Goal: Task Accomplishment & Management: Manage account settings

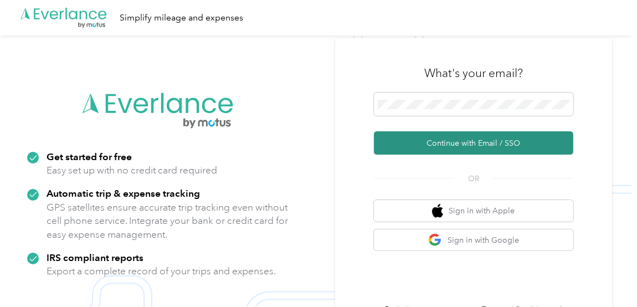
click at [458, 146] on button "Continue with Email / SSO" at bounding box center [473, 142] width 199 height 23
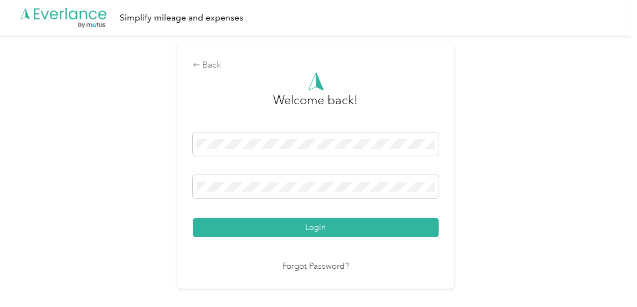
click at [336, 231] on button "Login" at bounding box center [316, 227] width 246 height 19
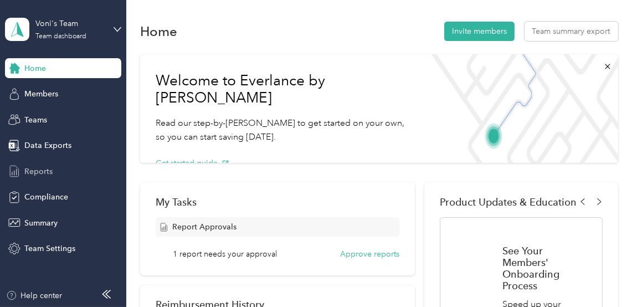
click at [49, 175] on span "Reports" at bounding box center [38, 172] width 28 height 12
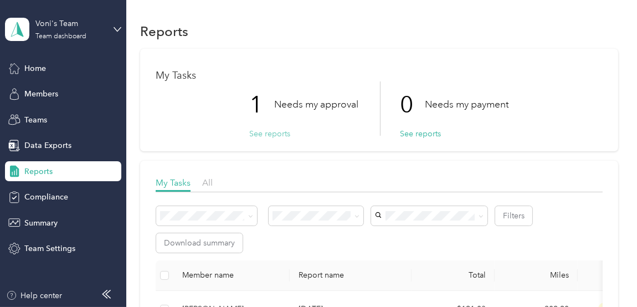
click at [265, 131] on button "See reports" at bounding box center [269, 134] width 41 height 12
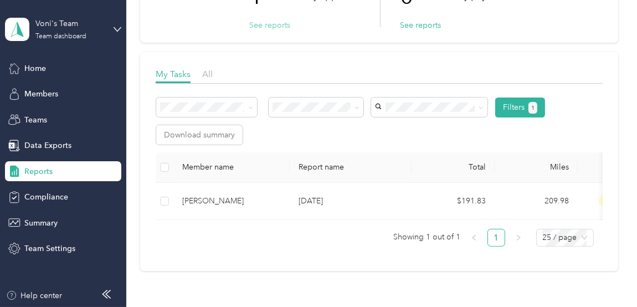
scroll to position [111, 0]
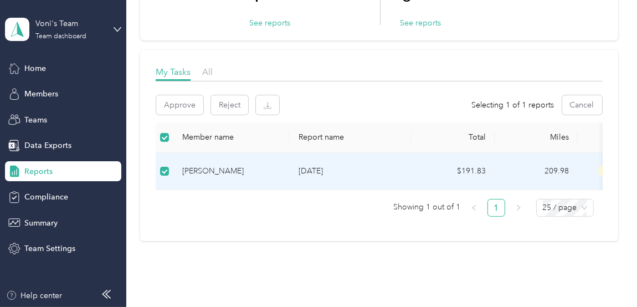
click at [353, 171] on p "[DATE]" at bounding box center [350, 171] width 104 height 12
click at [233, 174] on div "[PERSON_NAME]" at bounding box center [231, 171] width 99 height 12
click at [197, 169] on div "[PERSON_NAME]" at bounding box center [231, 171] width 99 height 12
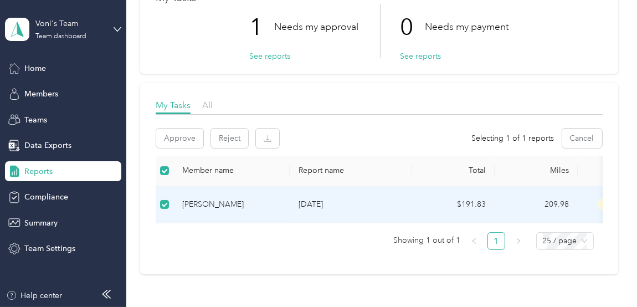
scroll to position [0, 0]
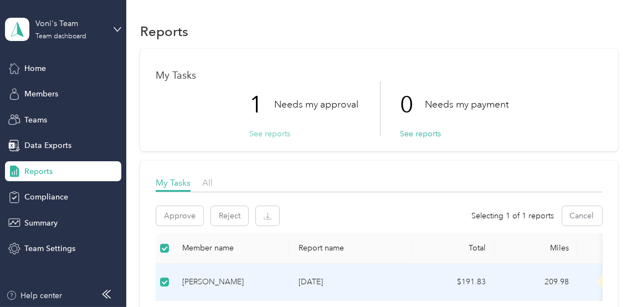
click at [267, 135] on button "See reports" at bounding box center [269, 134] width 41 height 12
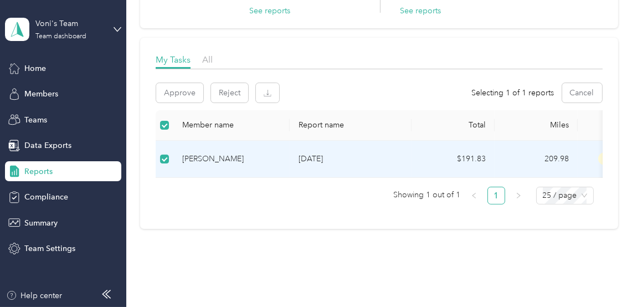
scroll to position [166, 0]
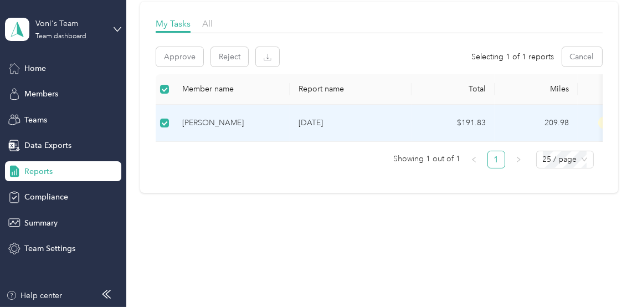
click at [233, 119] on div "[PERSON_NAME]" at bounding box center [231, 123] width 99 height 12
click at [583, 161] on span "25 / page" at bounding box center [565, 159] width 44 height 17
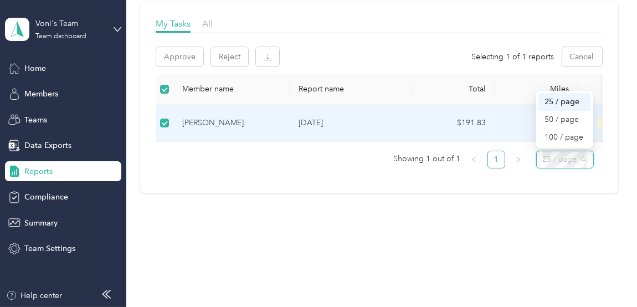
click at [572, 106] on div "25 / page" at bounding box center [564, 102] width 39 height 12
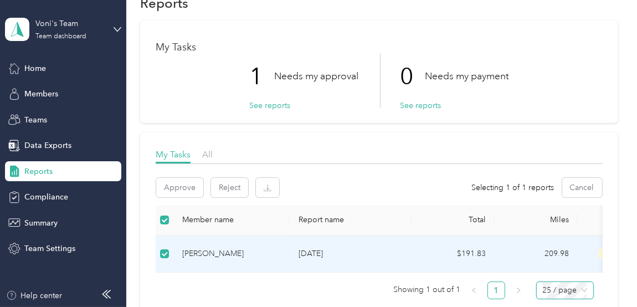
scroll to position [0, 0]
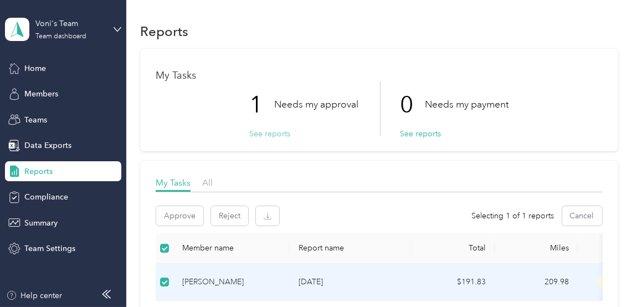
click at [263, 136] on button "See reports" at bounding box center [269, 134] width 41 height 12
click at [264, 134] on button "See reports" at bounding box center [269, 134] width 41 height 12
click at [271, 133] on button "See reports" at bounding box center [269, 134] width 41 height 12
click at [205, 184] on span "All" at bounding box center [207, 182] width 11 height 11
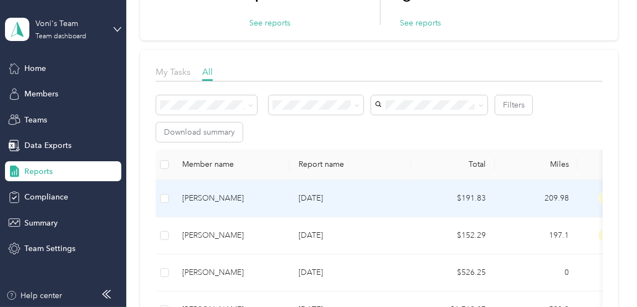
scroll to position [166, 0]
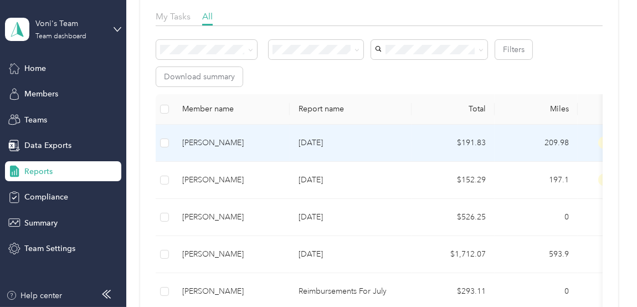
click at [219, 144] on div "[PERSON_NAME]" at bounding box center [231, 143] width 99 height 12
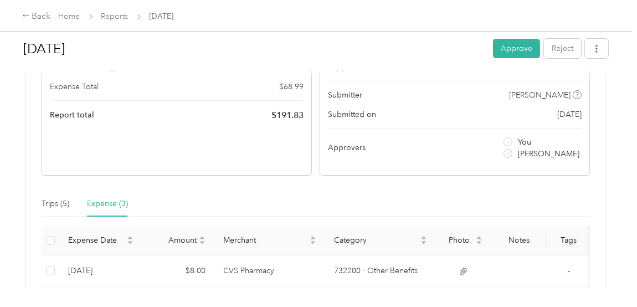
scroll to position [166, 0]
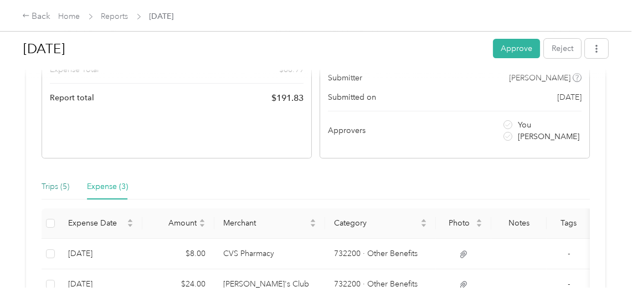
click at [53, 186] on div "Trips (5)" at bounding box center [56, 186] width 28 height 12
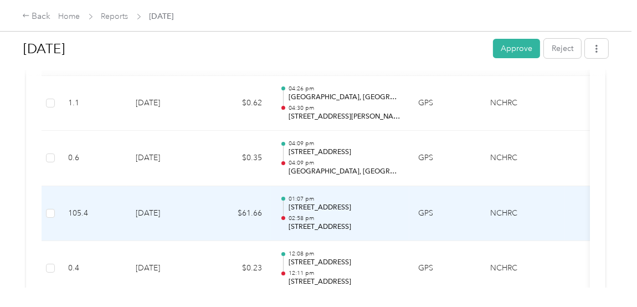
scroll to position [332, 0]
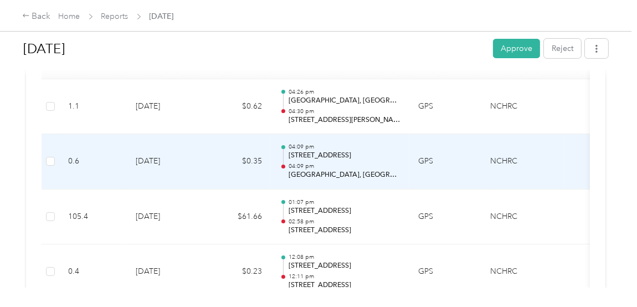
click at [312, 172] on p "[GEOGRAPHIC_DATA], [GEOGRAPHIC_DATA]" at bounding box center [344, 175] width 112 height 10
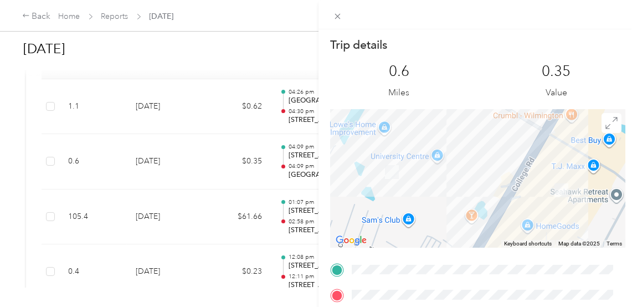
click at [226, 131] on div "Trip details This trip cannot be edited because it is either under review, appr…" at bounding box center [318, 153] width 637 height 307
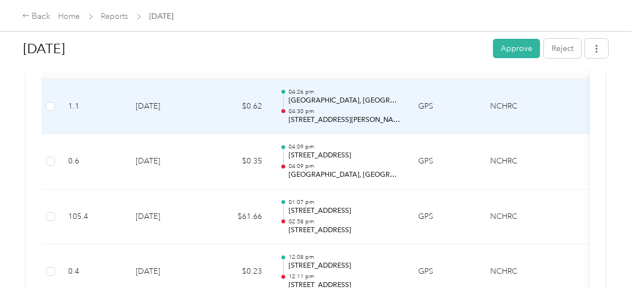
click at [360, 123] on p "[STREET_ADDRESS][PERSON_NAME]" at bounding box center [344, 120] width 112 height 10
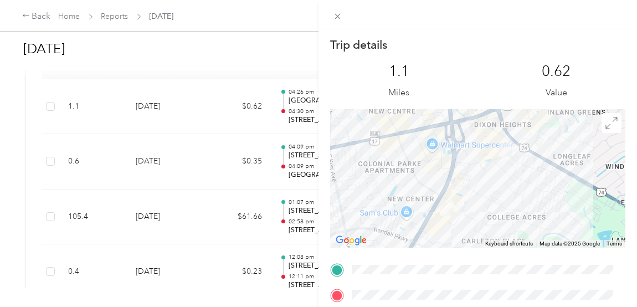
click at [301, 68] on div "Trip details This trip cannot be edited because it is either under review, appr…" at bounding box center [318, 153] width 637 height 307
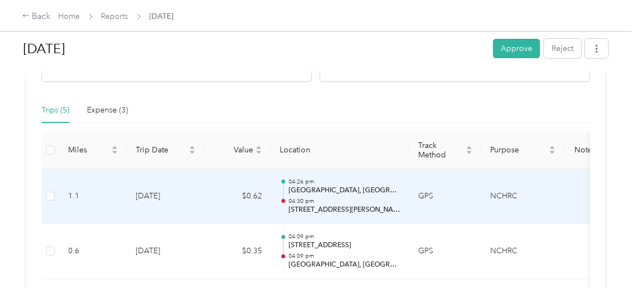
scroll to position [221, 0]
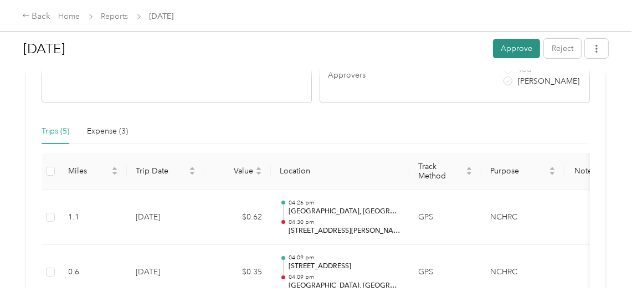
click at [511, 48] on button "Approve" at bounding box center [516, 48] width 47 height 19
